Goal: Information Seeking & Learning: Learn about a topic

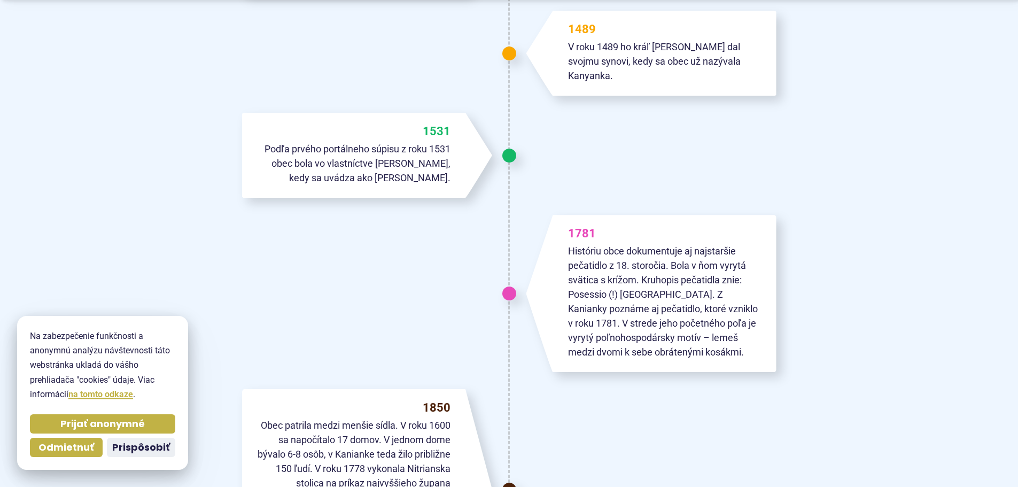
scroll to position [641, 0]
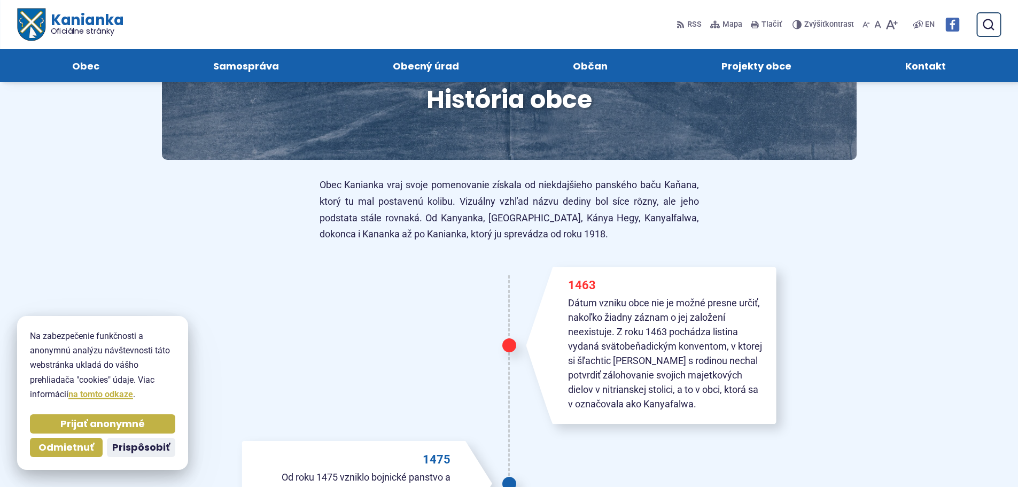
scroll to position [53, 0]
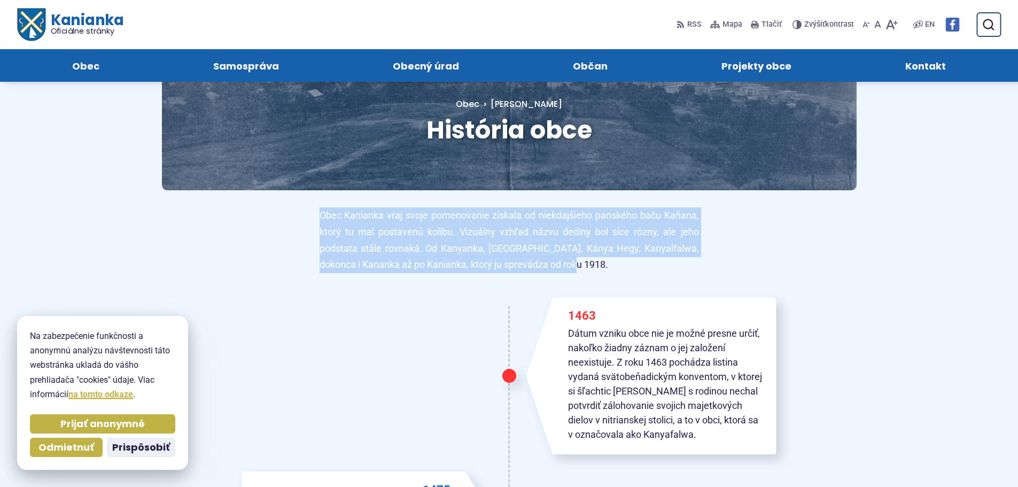
drag, startPoint x: 316, startPoint y: 216, endPoint x: 571, endPoint y: 265, distance: 259.0
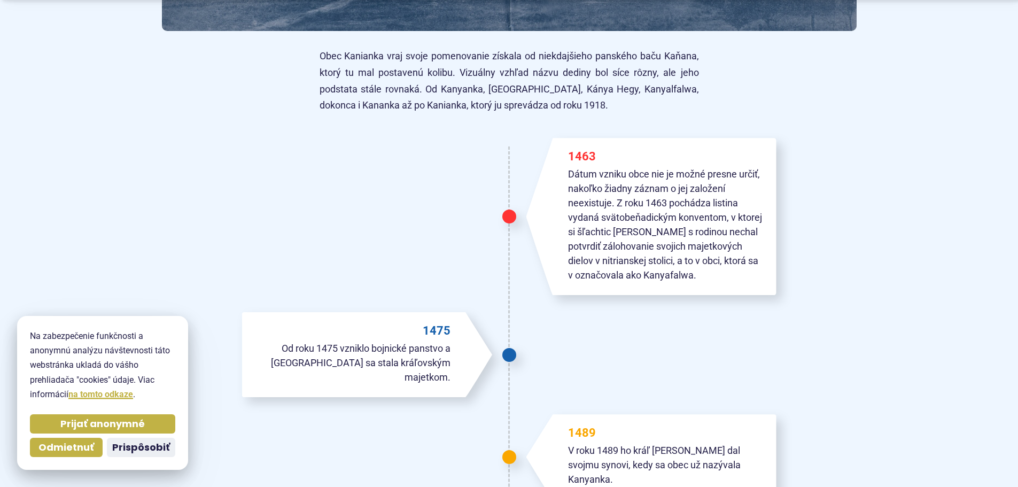
scroll to position [214, 0]
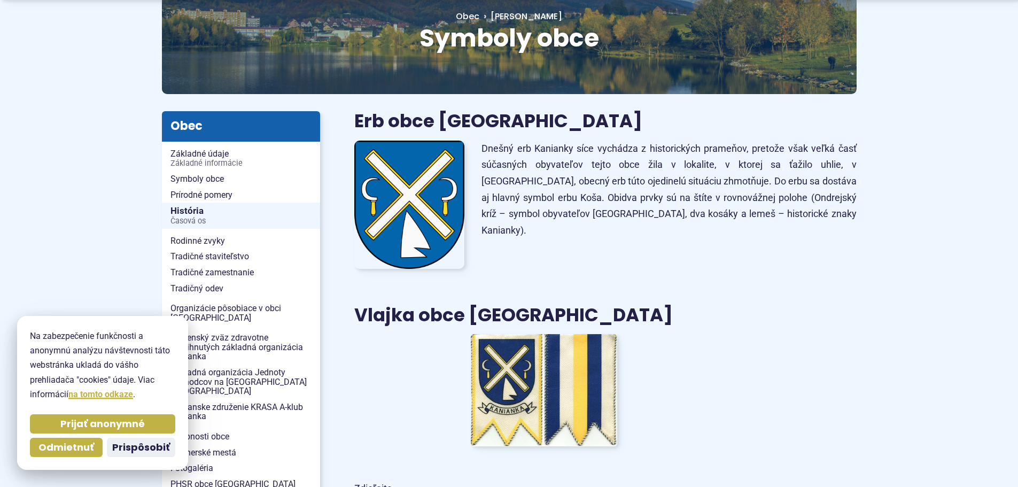
scroll to position [160, 0]
